Goal: Task Accomplishment & Management: Use online tool/utility

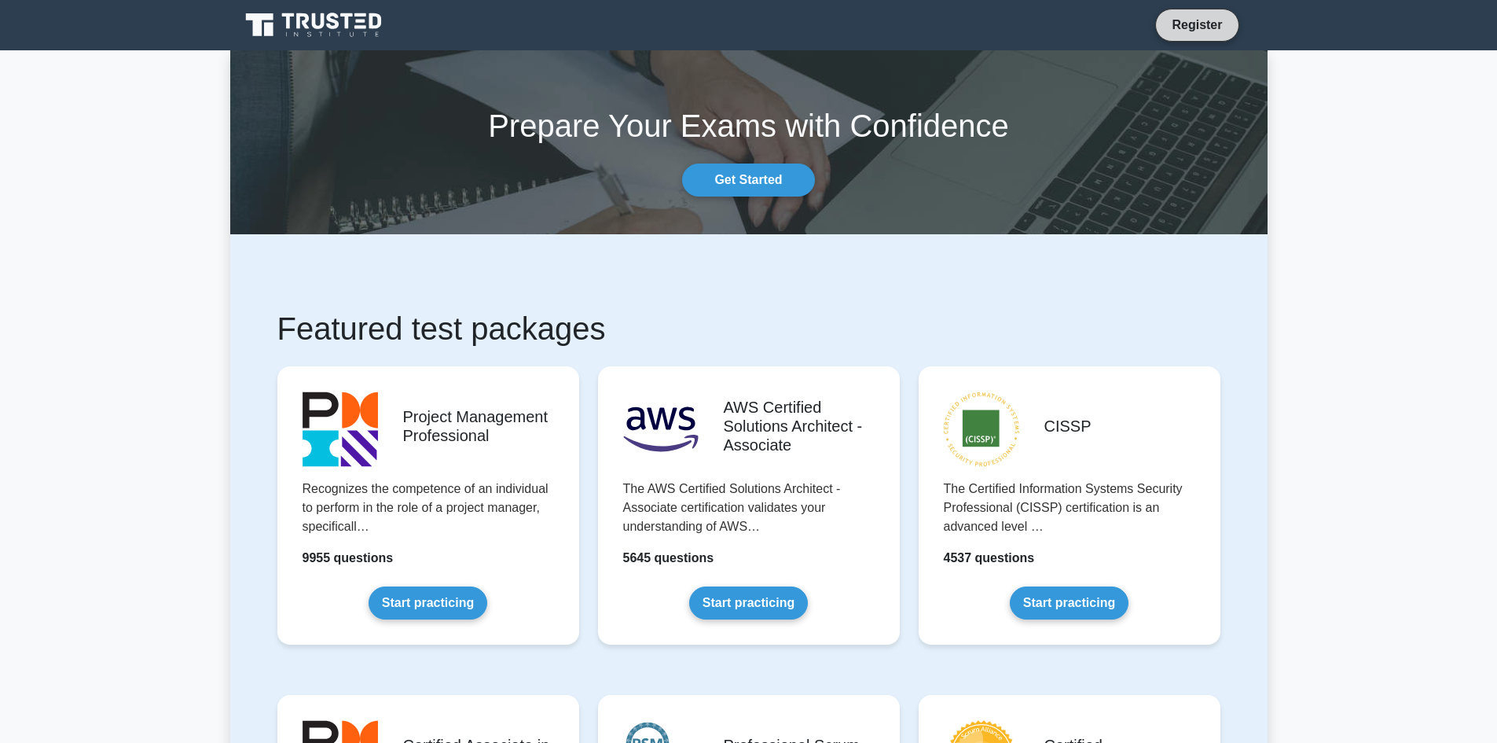
click at [1211, 31] on link "Register" at bounding box center [1196, 25] width 69 height 20
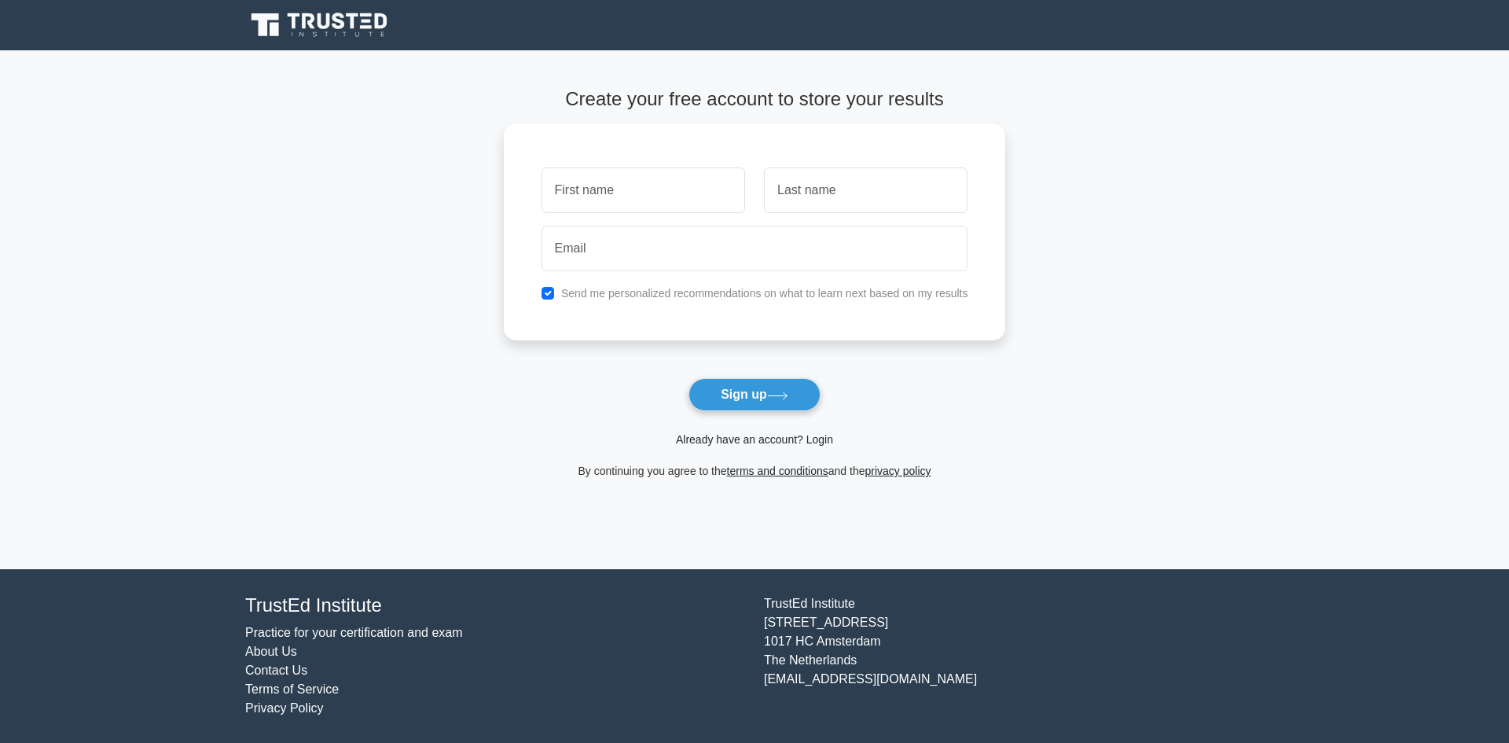
click at [826, 443] on link "Already have an account? Login" at bounding box center [754, 439] width 157 height 13
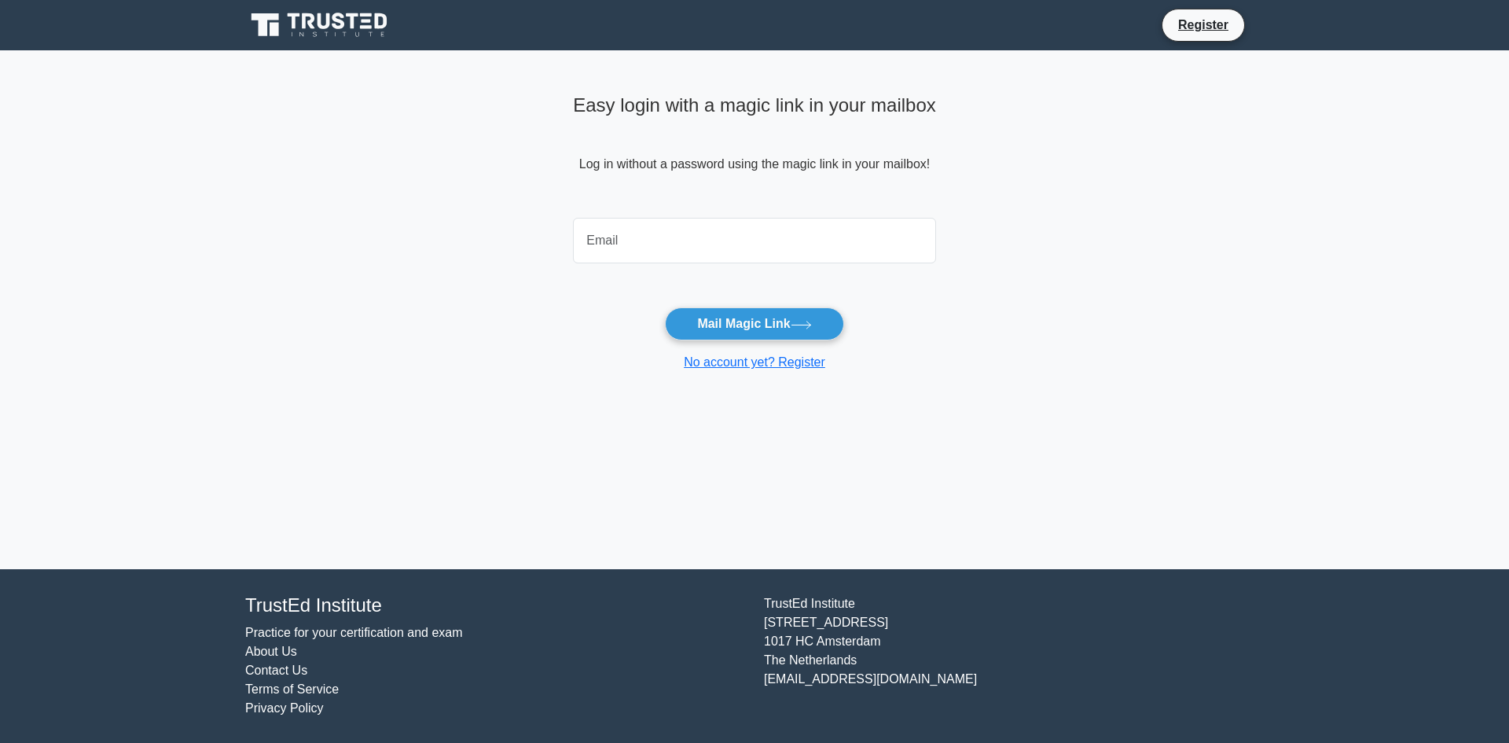
click at [642, 238] on input "email" at bounding box center [754, 241] width 363 height 46
type input "dealisandro2010@gmail.com"
click at [725, 321] on button "Mail Magic Link" at bounding box center [754, 323] width 178 height 33
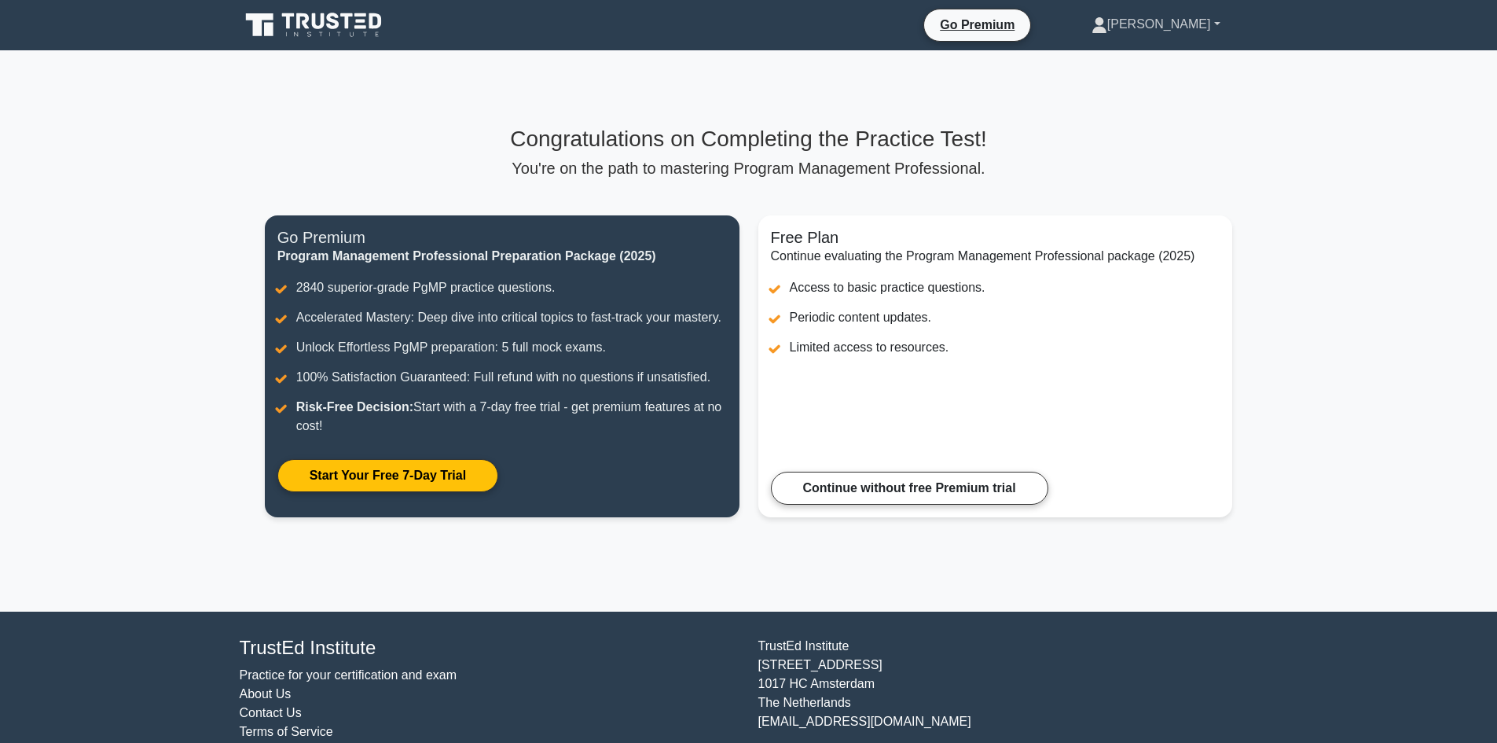
click at [1139, 20] on link "[PERSON_NAME]" at bounding box center [1156, 24] width 204 height 31
click at [615, 95] on div "Congratulations on Completing the Practice Test! You're on the path to masterin…" at bounding box center [748, 330] width 987 height 561
click at [295, 24] on icon at bounding box center [315, 25] width 151 height 30
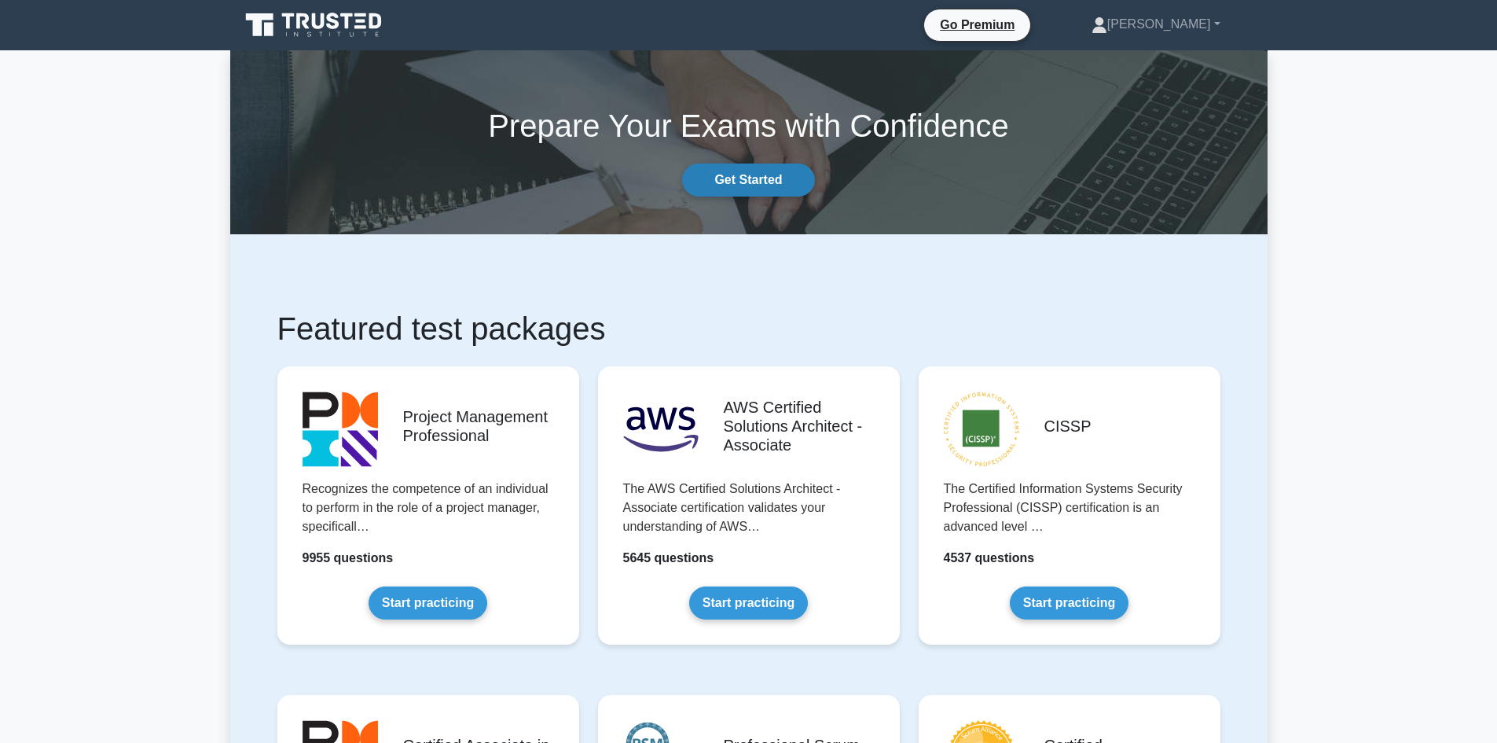
click at [742, 184] on link "Get Started" at bounding box center [748, 179] width 132 height 33
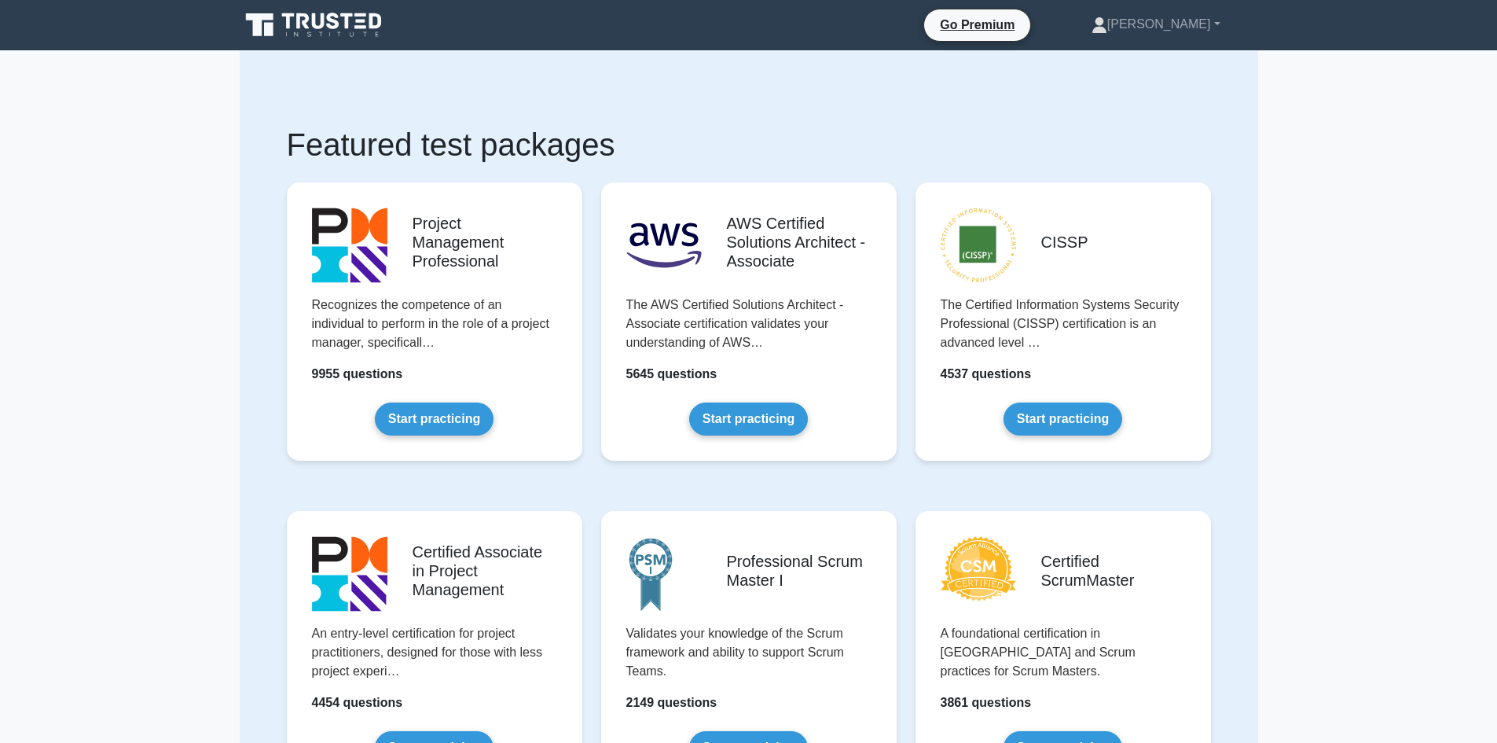
scroll to position [524, 0]
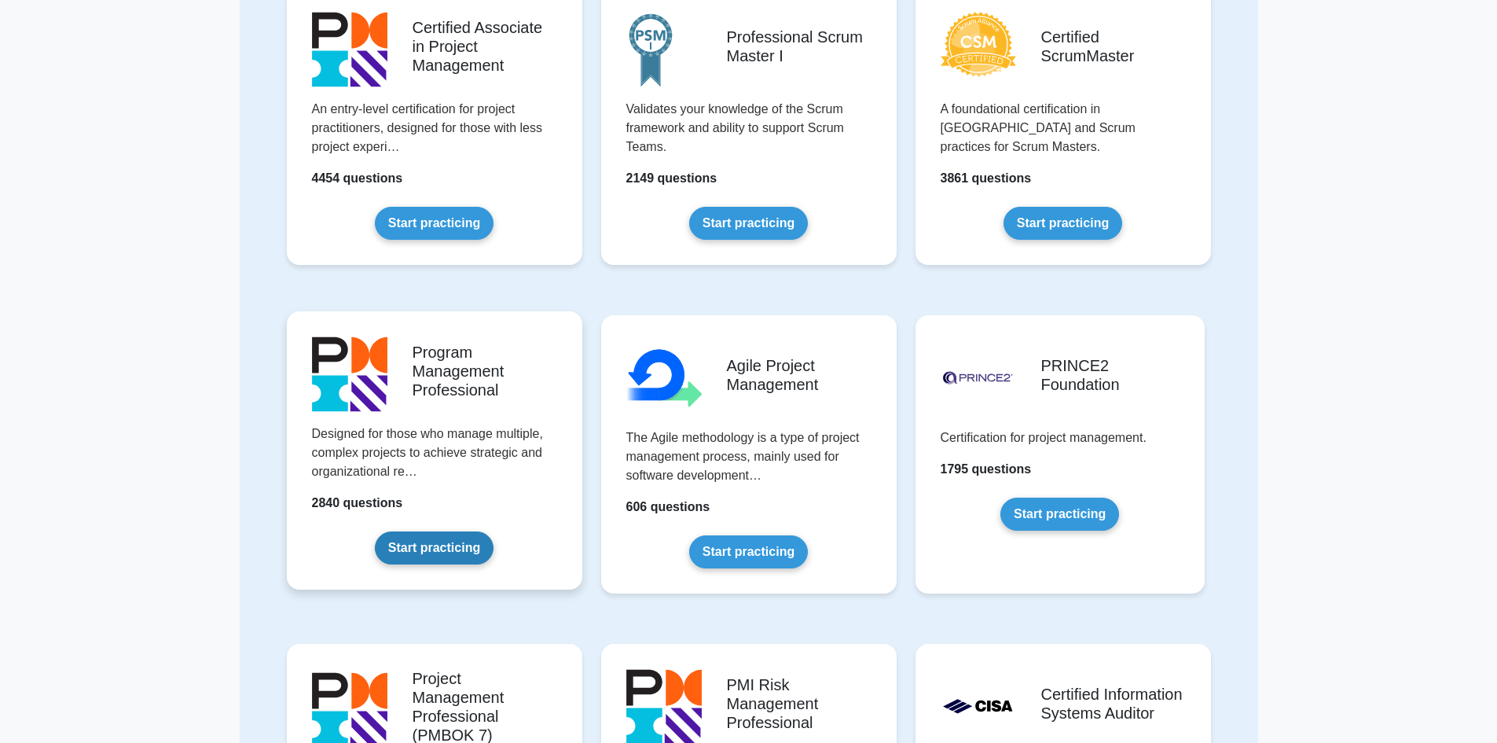
click at [486, 531] on link "Start practicing" at bounding box center [434, 547] width 119 height 33
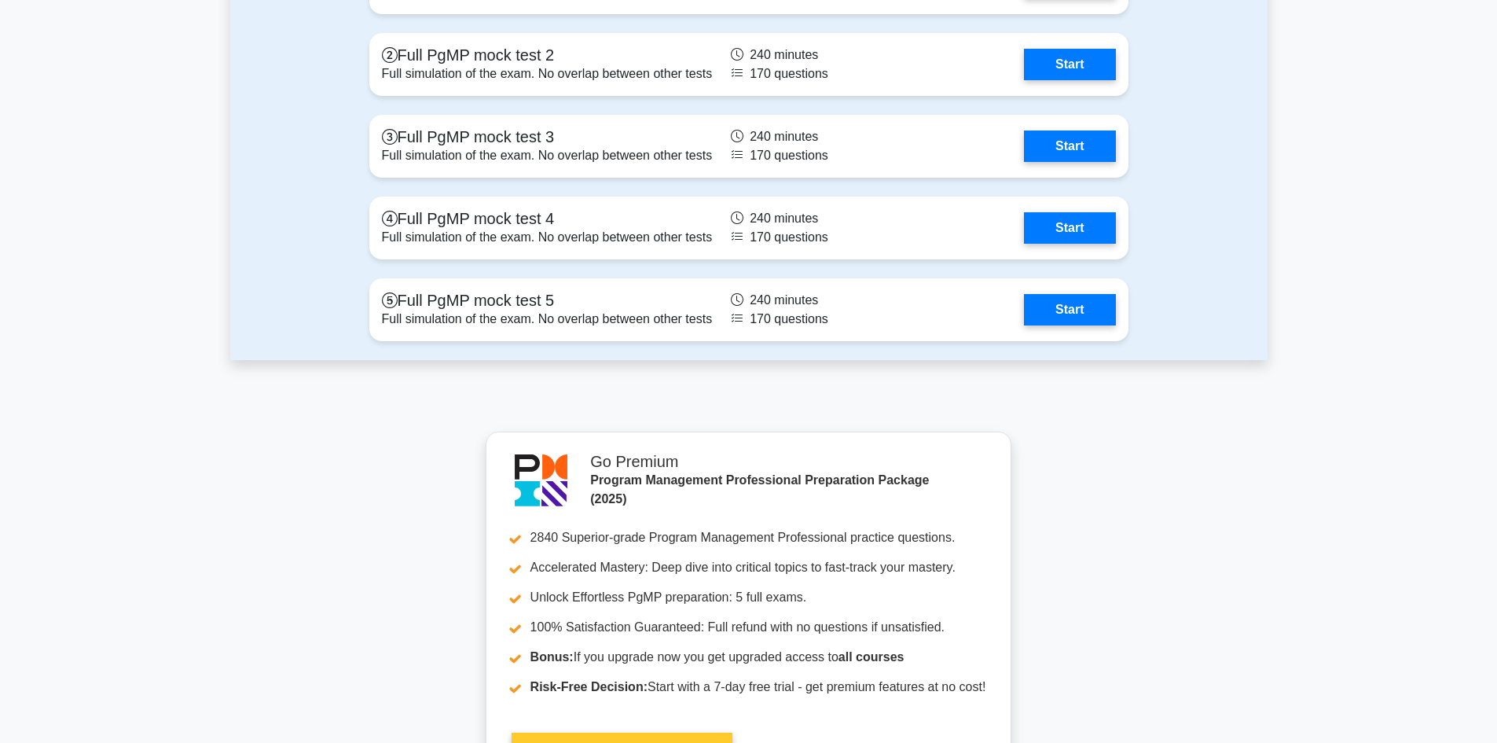
scroll to position [2446, 0]
